Goal: Task Accomplishment & Management: Use online tool/utility

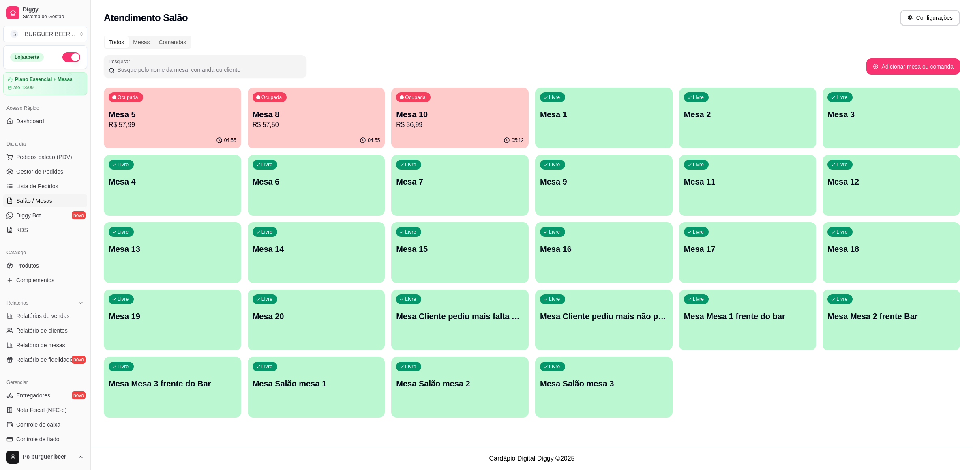
click at [409, 136] on div "05:12" at bounding box center [459, 141] width 137 height 16
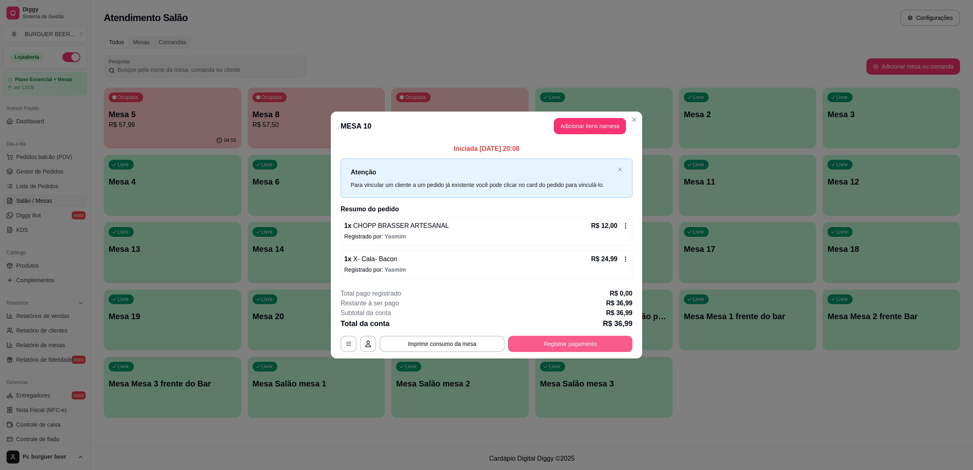
click at [566, 345] on button "Registrar pagamento" at bounding box center [570, 344] width 124 height 16
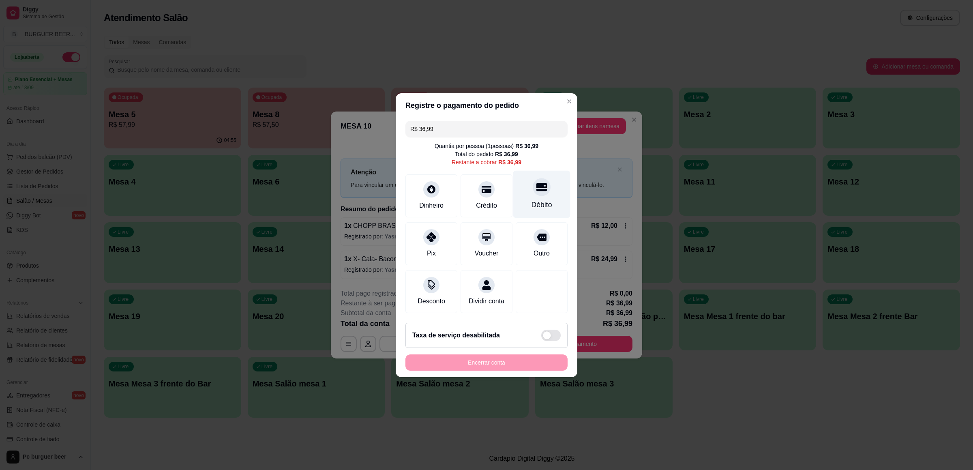
drag, startPoint x: 546, startPoint y: 187, endPoint x: 545, endPoint y: 193, distance: 6.9
click at [546, 188] on div "Débito" at bounding box center [541, 193] width 57 height 47
type input "R$ 0,00"
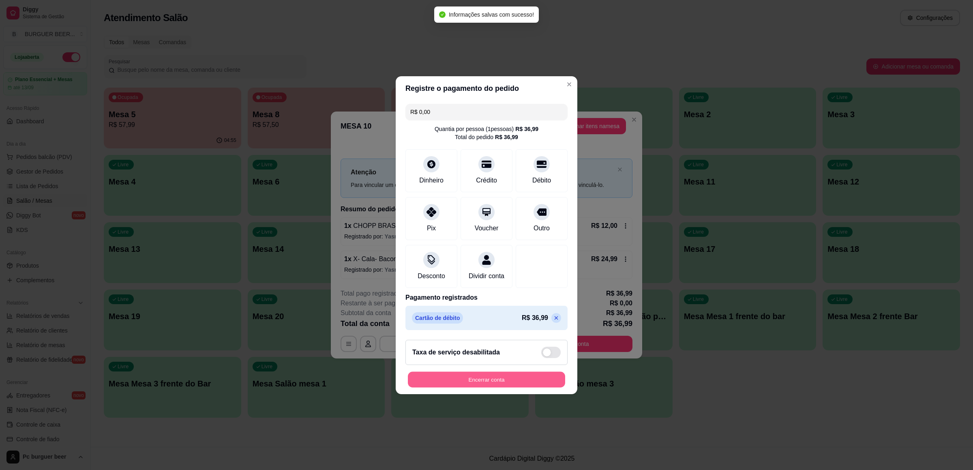
click at [527, 385] on button "Encerrar conta" at bounding box center [486, 379] width 157 height 16
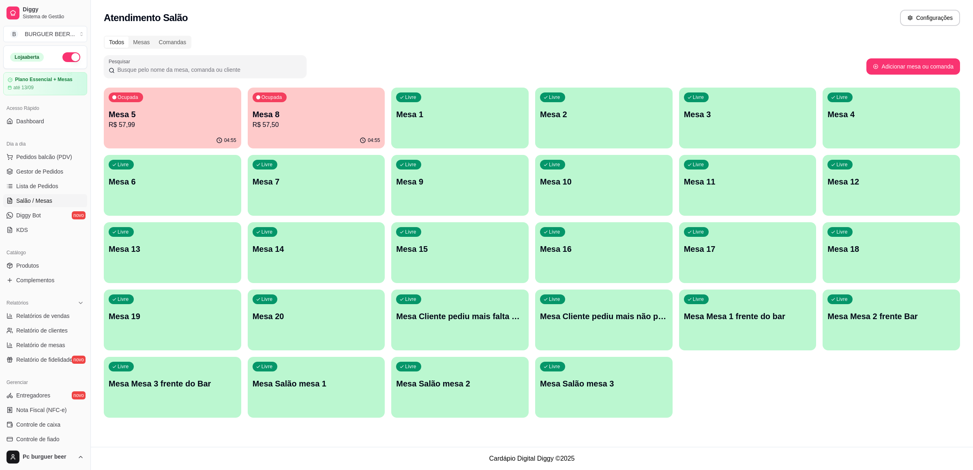
click at [300, 117] on p "Mesa 8" at bounding box center [317, 114] width 128 height 11
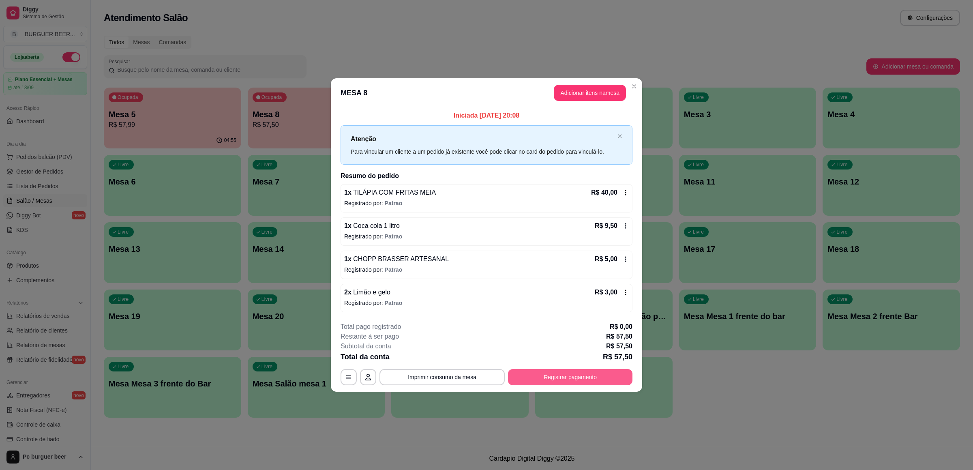
click at [536, 373] on button "Registrar pagamento" at bounding box center [570, 377] width 124 height 16
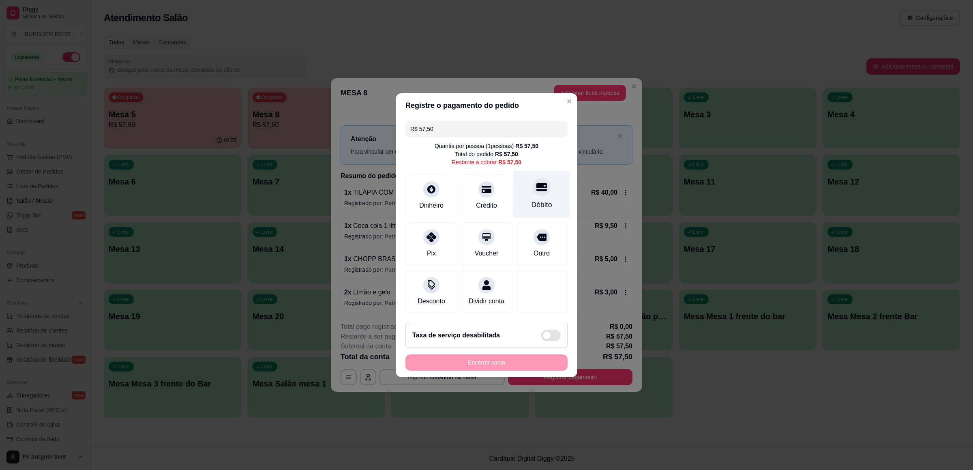
drag, startPoint x: 530, startPoint y: 192, endPoint x: 525, endPoint y: 199, distance: 8.1
click at [529, 192] on div "Débito" at bounding box center [541, 193] width 57 height 47
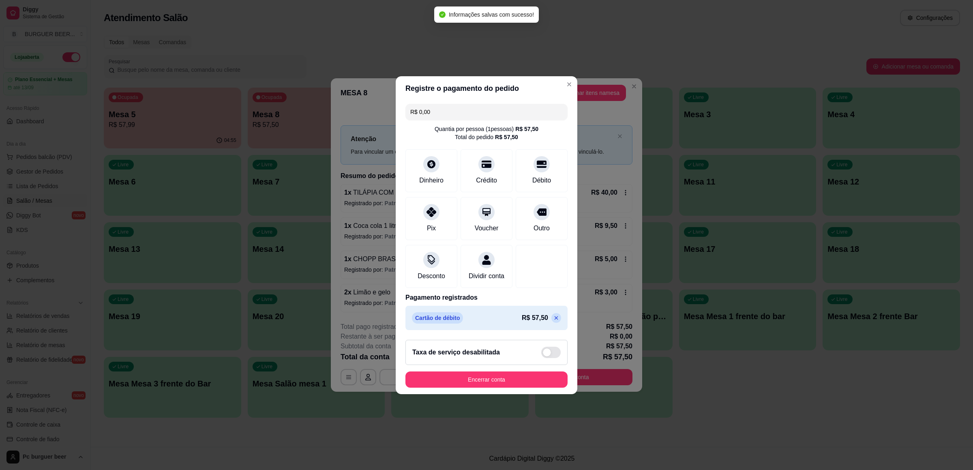
type input "R$ 0,00"
click at [516, 377] on button "Encerrar conta" at bounding box center [486, 379] width 157 height 16
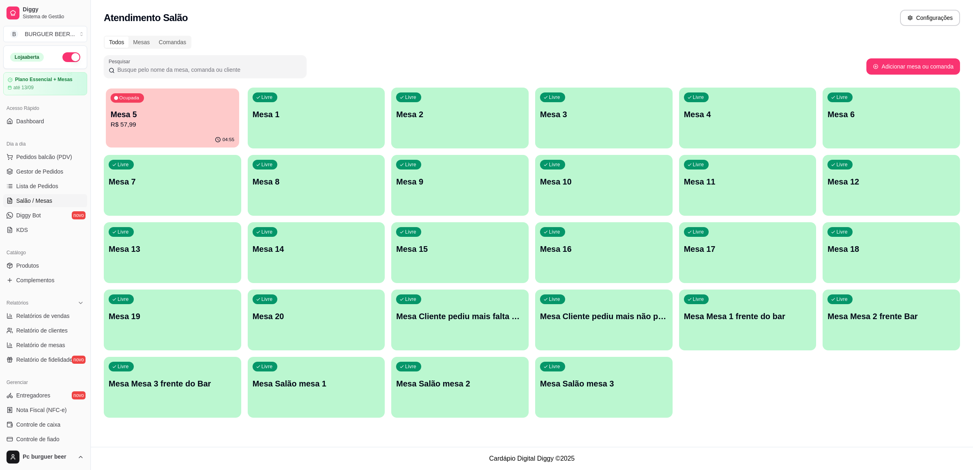
click at [197, 126] on p "R$ 57,99" at bounding box center [173, 124] width 124 height 9
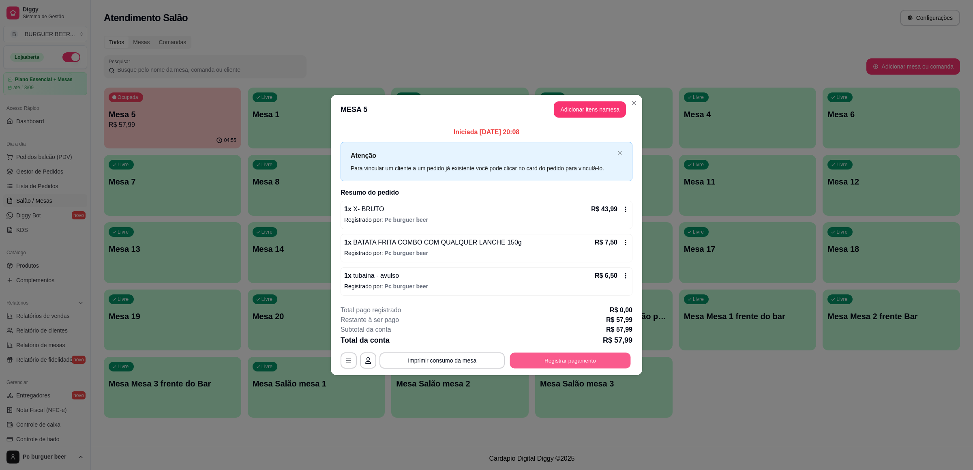
click at [520, 362] on button "Registrar pagamento" at bounding box center [570, 361] width 121 height 16
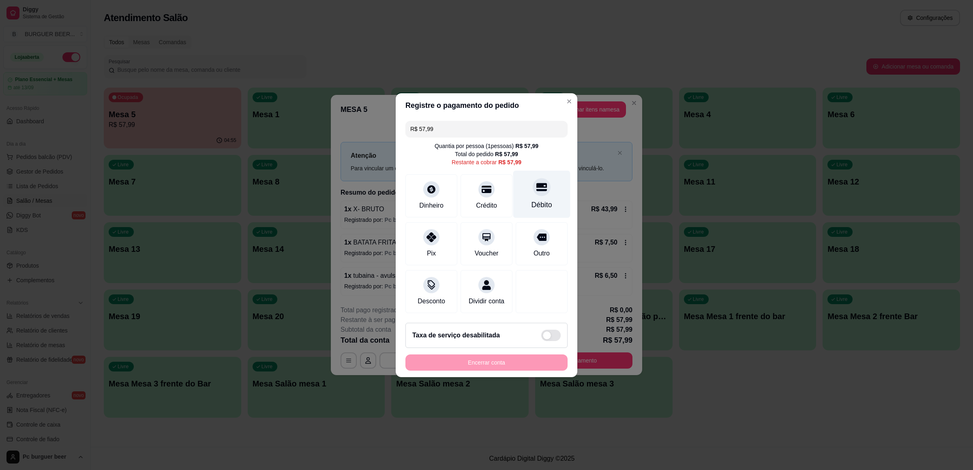
click at [513, 201] on div "Débito" at bounding box center [541, 193] width 57 height 47
type input "R$ 0,00"
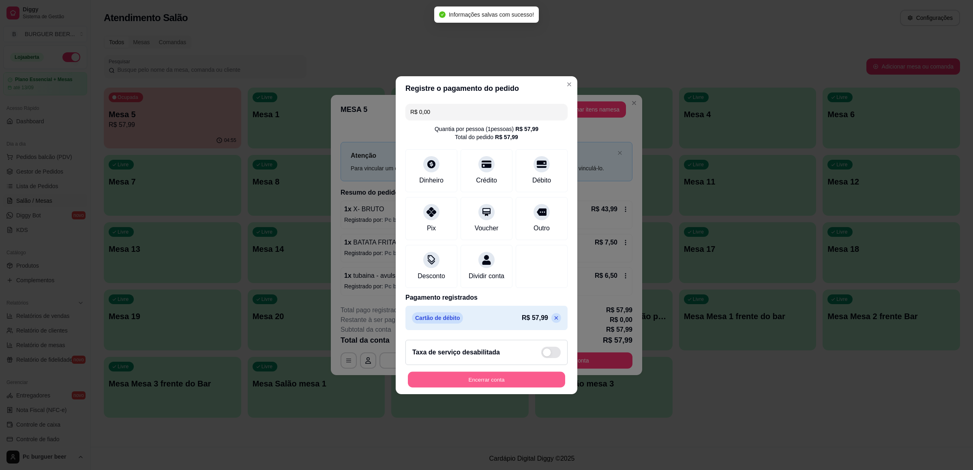
click at [515, 386] on button "Encerrar conta" at bounding box center [486, 379] width 157 height 16
